Goal: Task Accomplishment & Management: Complete application form

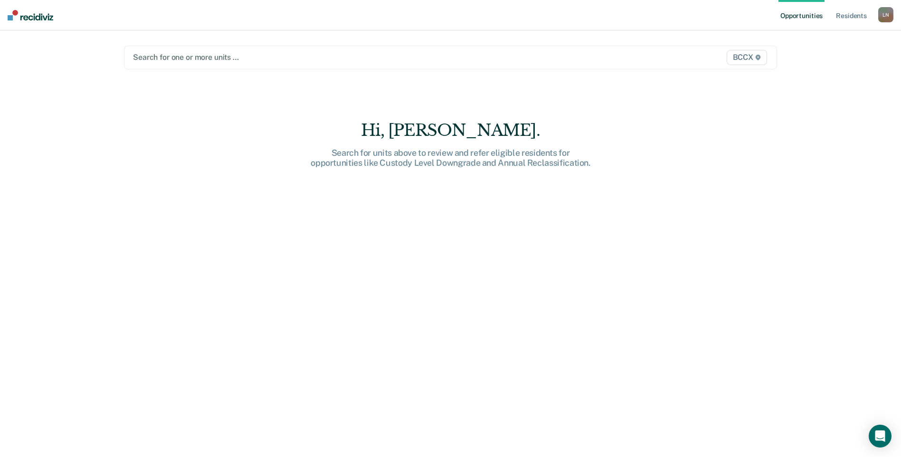
click at [182, 57] on div at bounding box center [355, 57] width 444 height 11
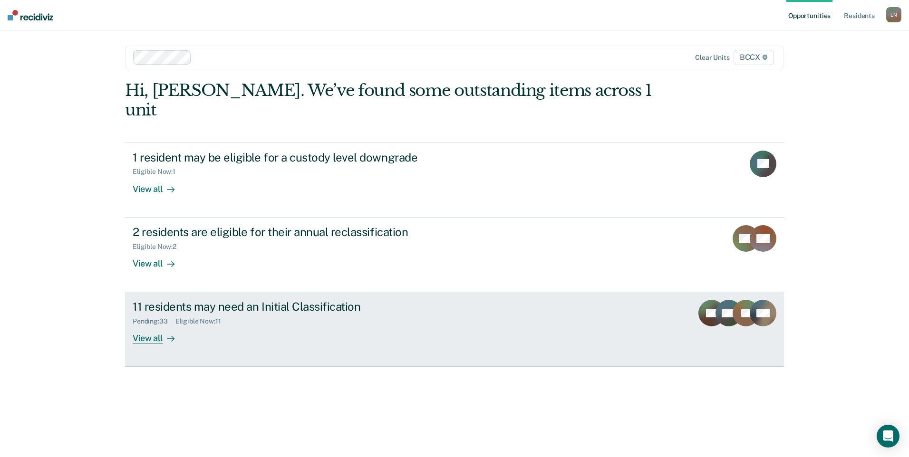
click at [155, 325] on div "View all" at bounding box center [159, 334] width 53 height 19
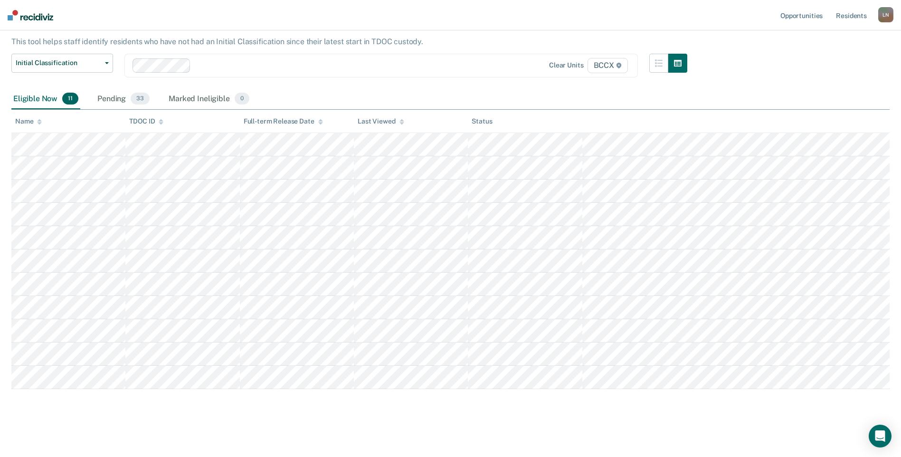
scroll to position [56, 0]
click at [114, 93] on div "Pending 33" at bounding box center [124, 98] width 56 height 21
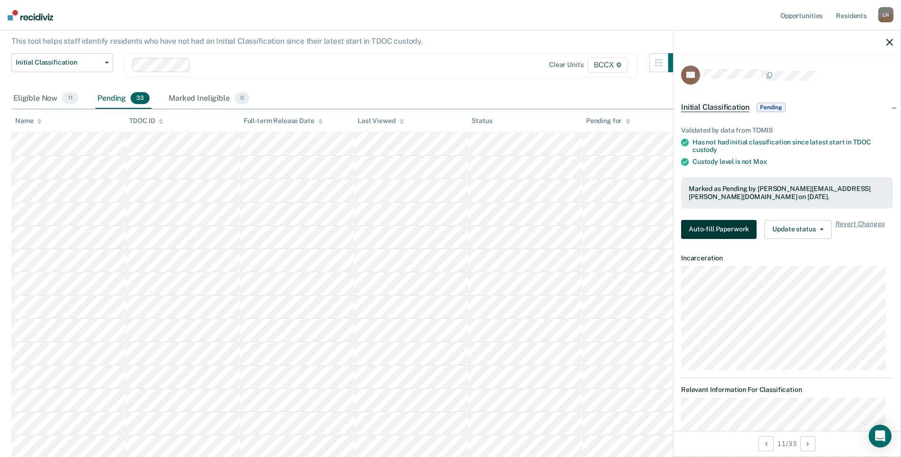
click at [722, 231] on button "Auto-fill Paperwork" at bounding box center [719, 229] width 76 height 19
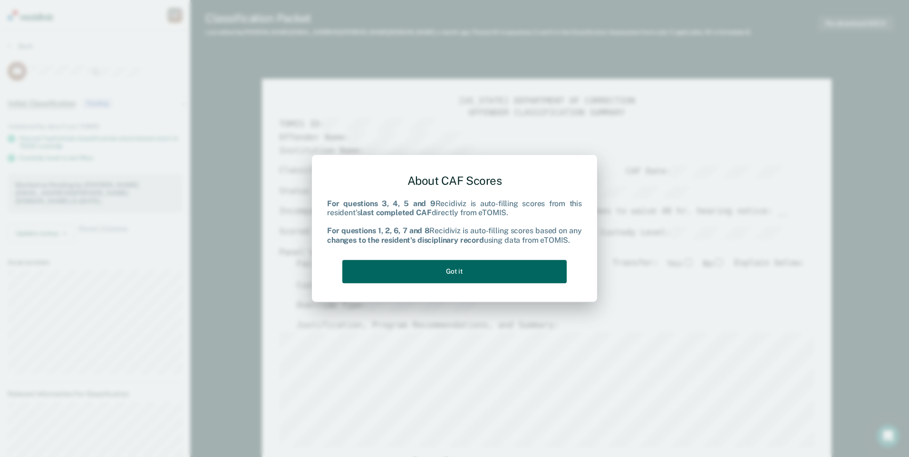
click at [489, 268] on button "Got it" at bounding box center [454, 271] width 224 height 23
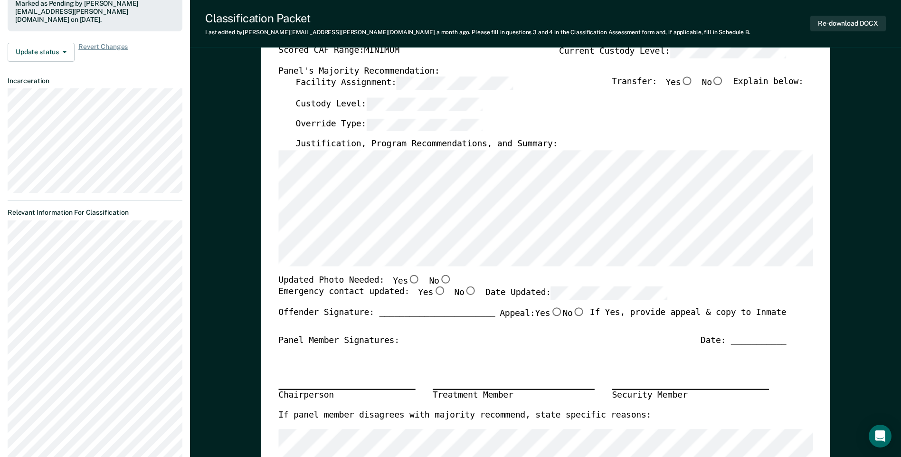
scroll to position [190, 0]
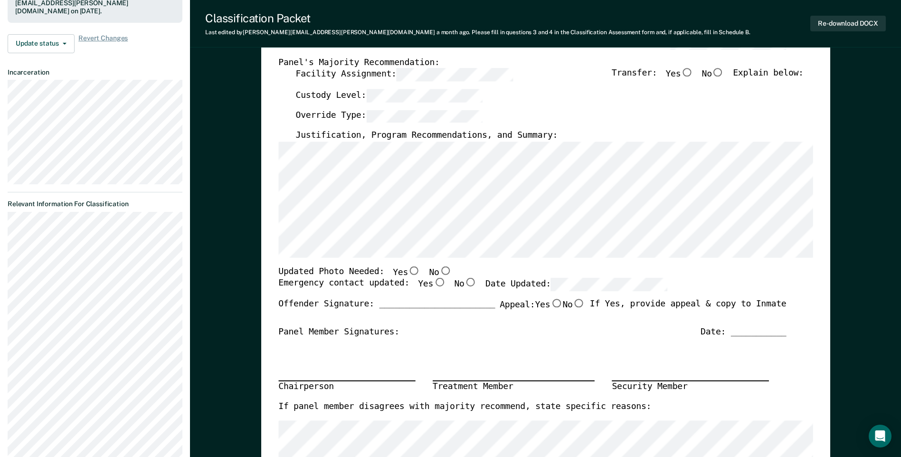
click at [439, 272] on input "No" at bounding box center [445, 270] width 12 height 9
type textarea "x"
radio input "true"
click at [433, 287] on input "Yes" at bounding box center [439, 282] width 12 height 9
type textarea "x"
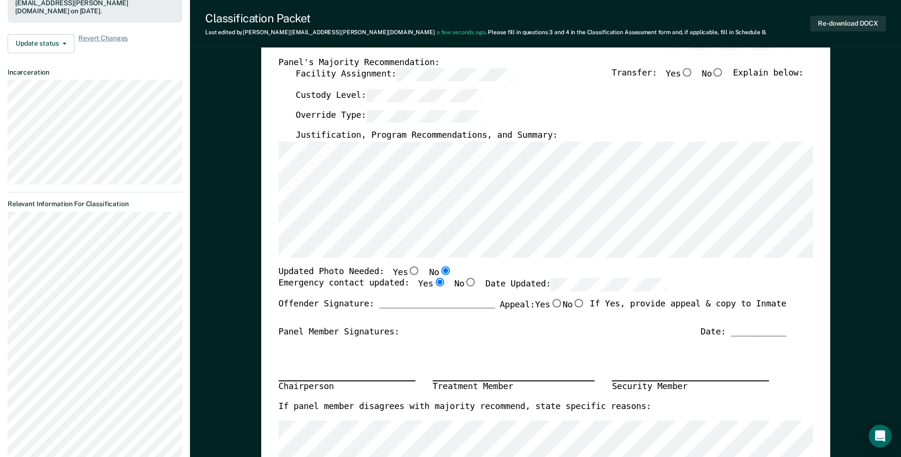
radio input "true"
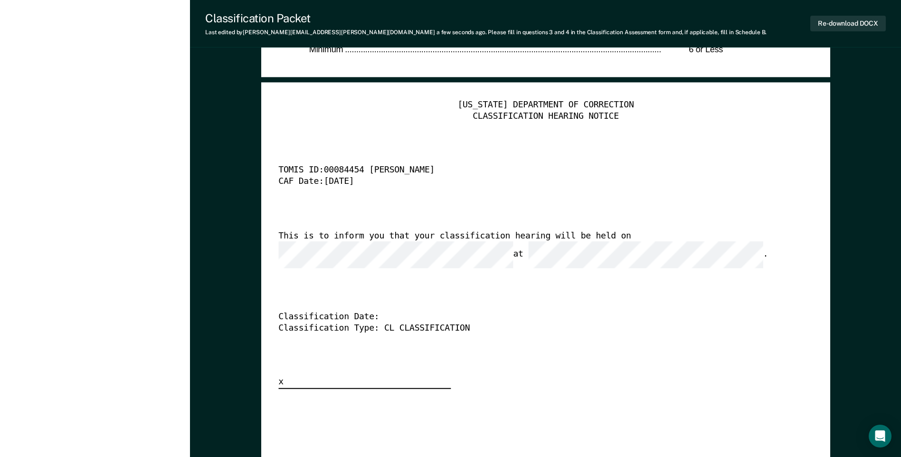
scroll to position [2471, 0]
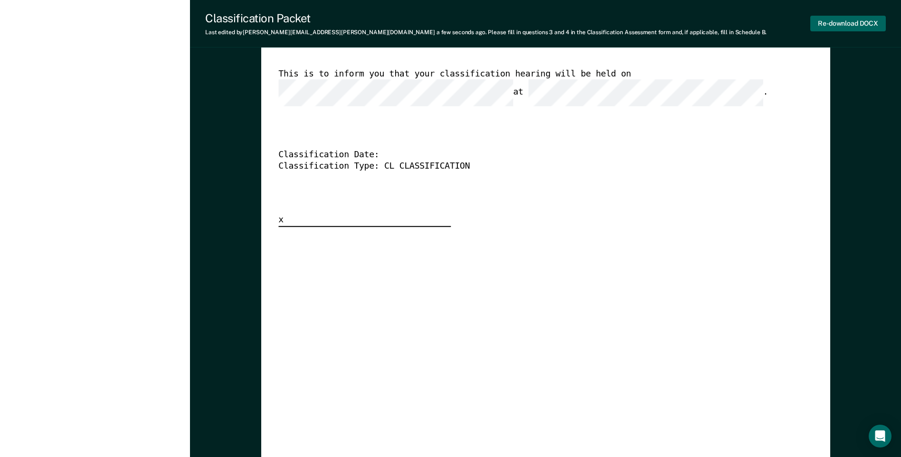
click at [838, 22] on button "Re-download DOCX" at bounding box center [849, 24] width 76 height 16
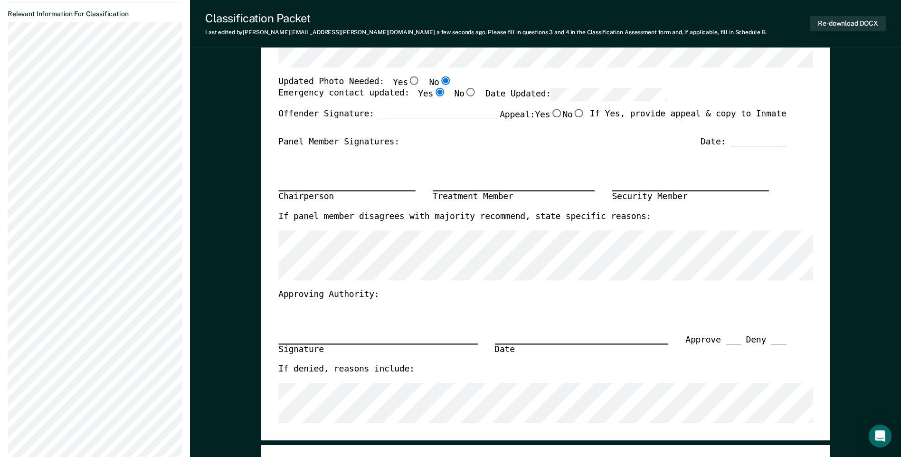
scroll to position [0, 0]
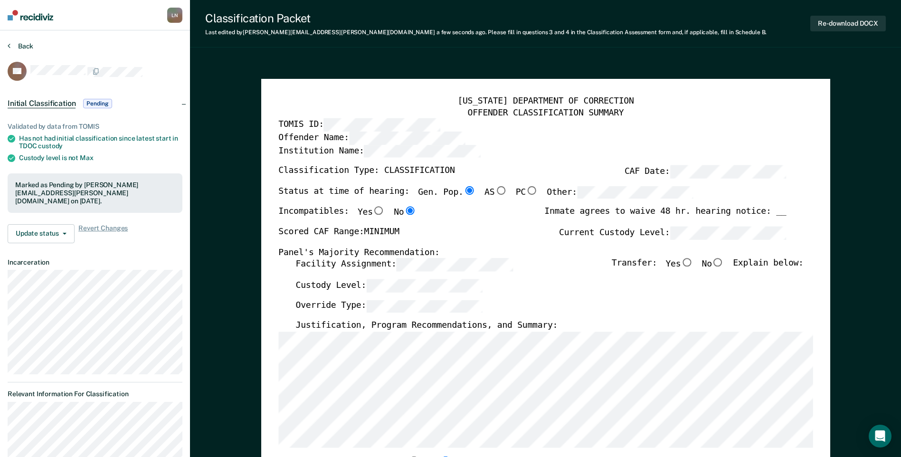
click at [19, 45] on button "Back" at bounding box center [21, 46] width 26 height 9
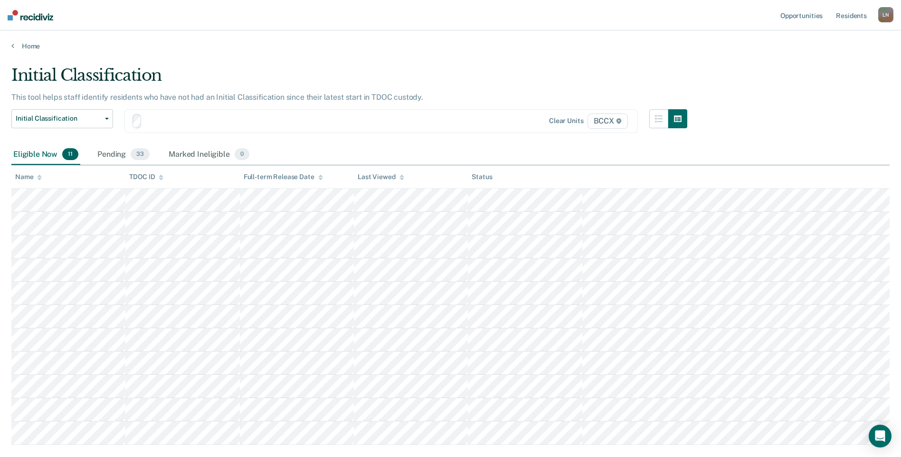
scroll to position [56, 0]
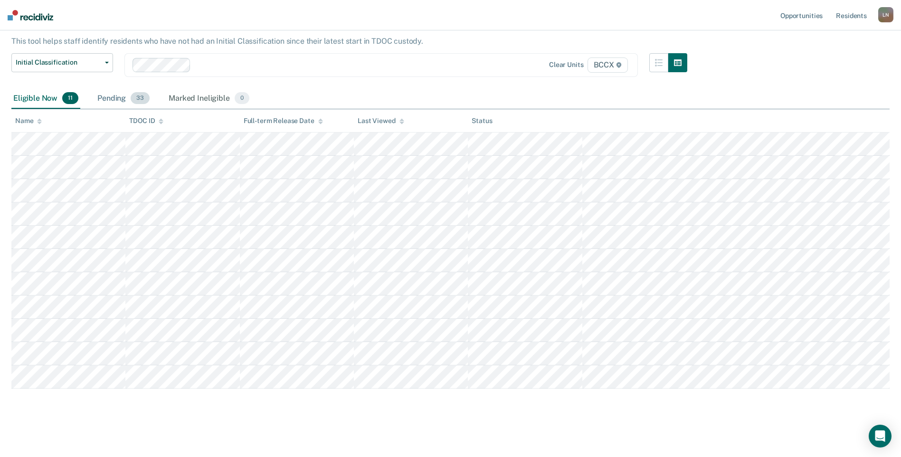
click at [125, 102] on div "Pending 33" at bounding box center [124, 98] width 56 height 21
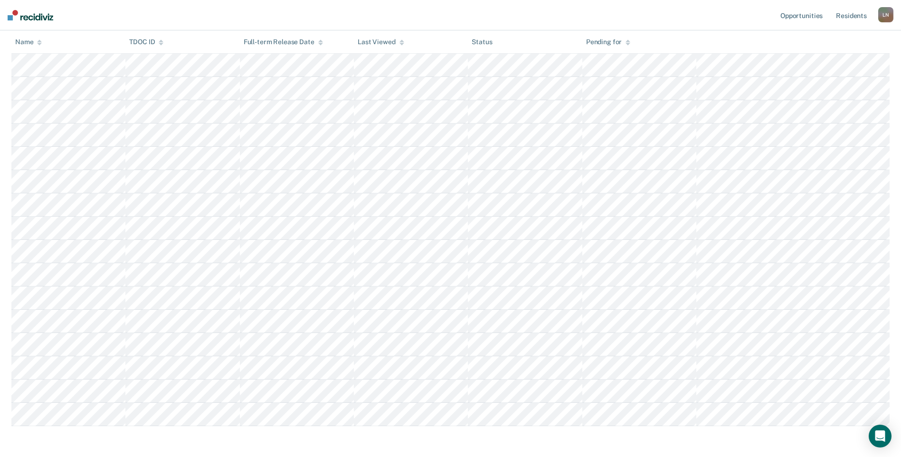
scroll to position [531, 0]
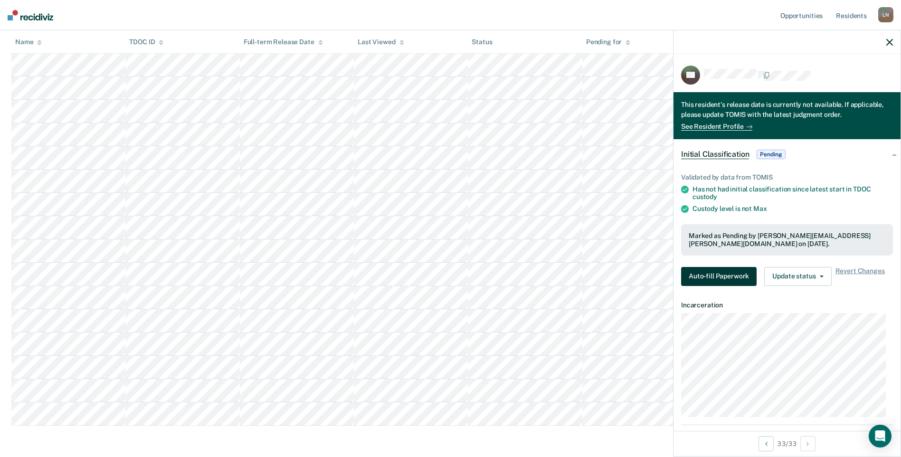
click at [733, 280] on button "Auto-fill Paperwork" at bounding box center [719, 276] width 76 height 19
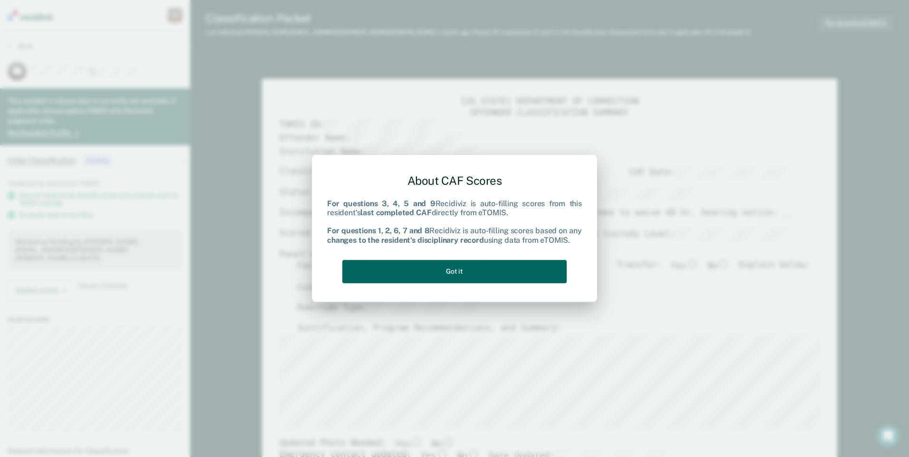
click at [539, 270] on button "Got it" at bounding box center [454, 271] width 224 height 23
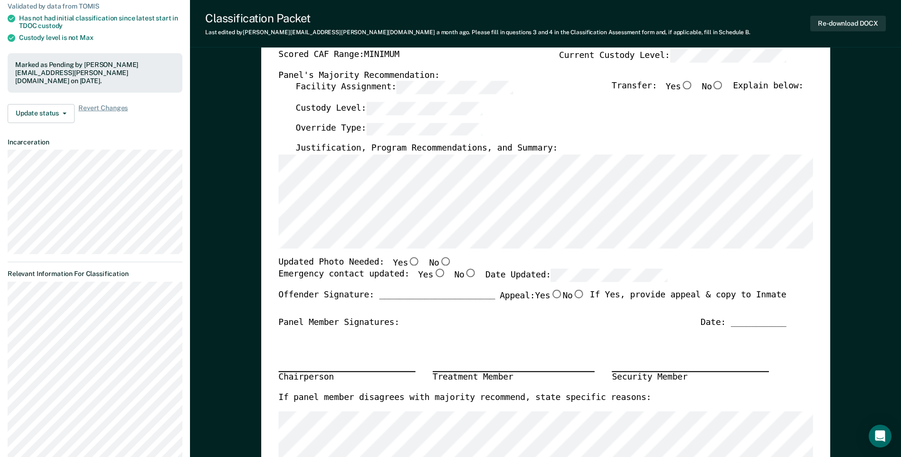
scroll to position [190, 0]
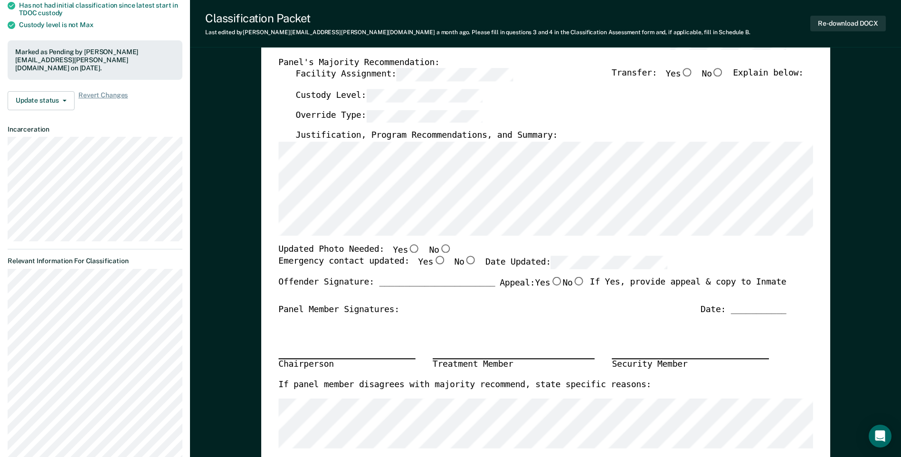
click at [439, 249] on input "No" at bounding box center [445, 248] width 12 height 9
type textarea "x"
radio input "true"
click at [433, 263] on input "Yes" at bounding box center [439, 261] width 12 height 9
type textarea "x"
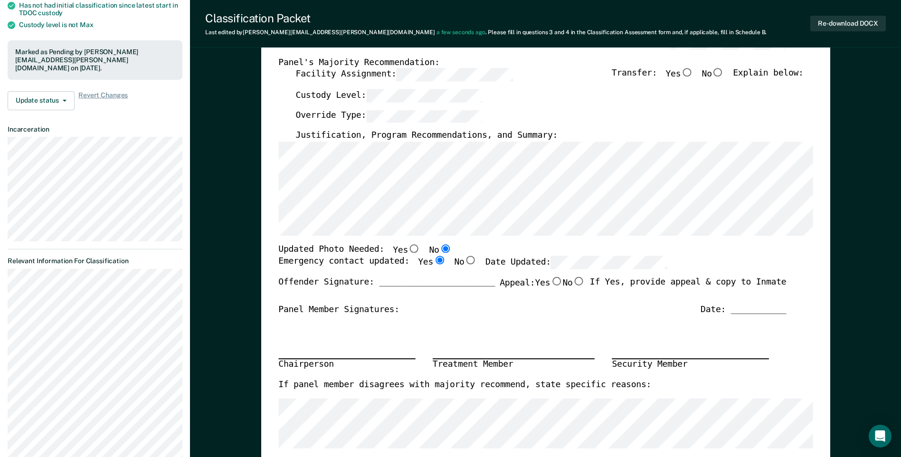
radio input "true"
click at [857, 22] on button "Re-download DOCX" at bounding box center [849, 24] width 76 height 16
type textarea "x"
